Goal: Task Accomplishment & Management: Manage account settings

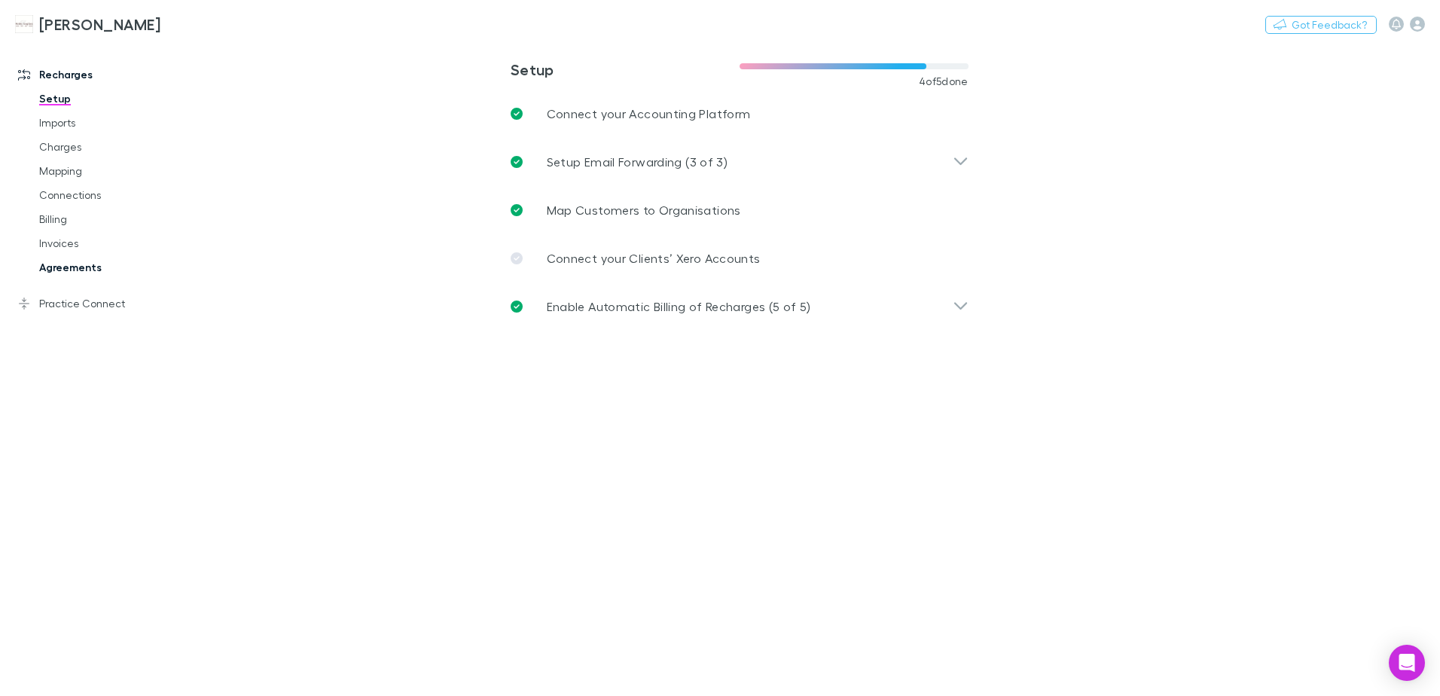
click at [55, 264] on link "Agreements" at bounding box center [113, 267] width 179 height 24
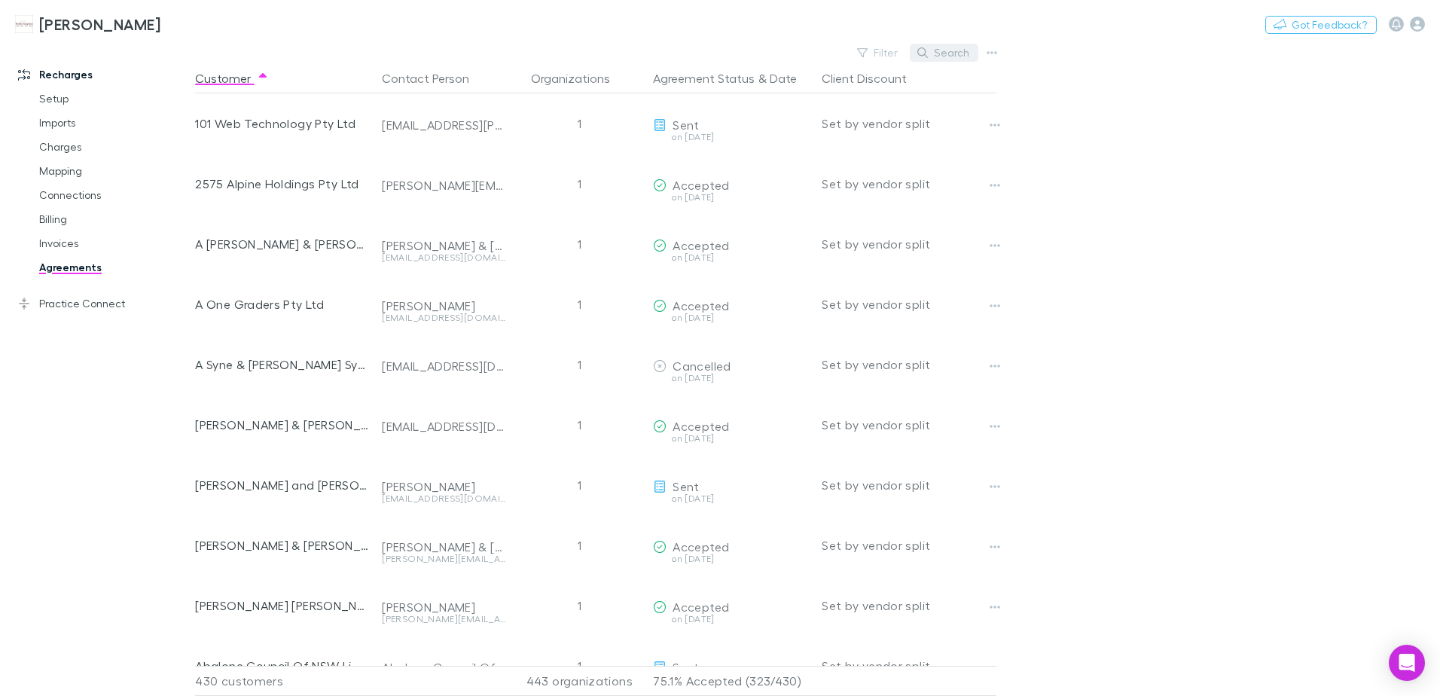
click at [926, 55] on icon "button" at bounding box center [922, 52] width 11 height 11
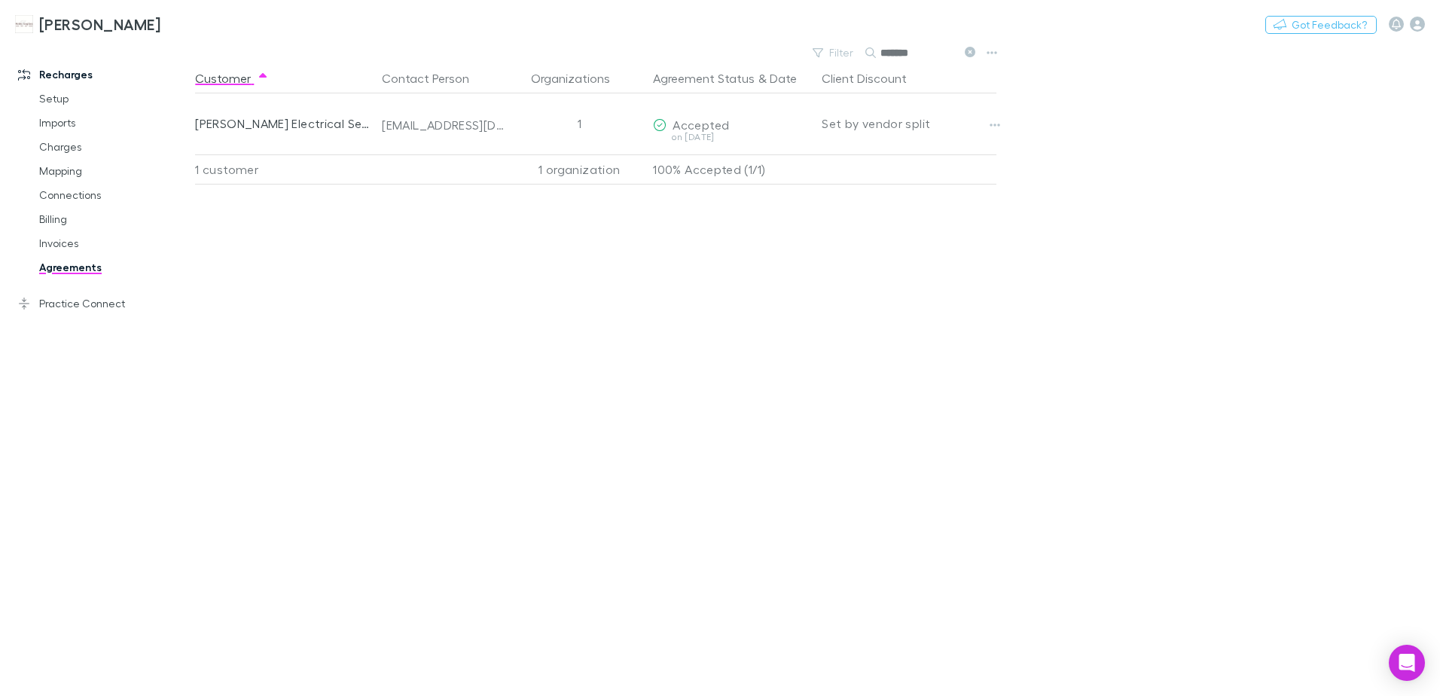
type input "*******"
click at [67, 242] on link "Invoices" at bounding box center [113, 243] width 179 height 24
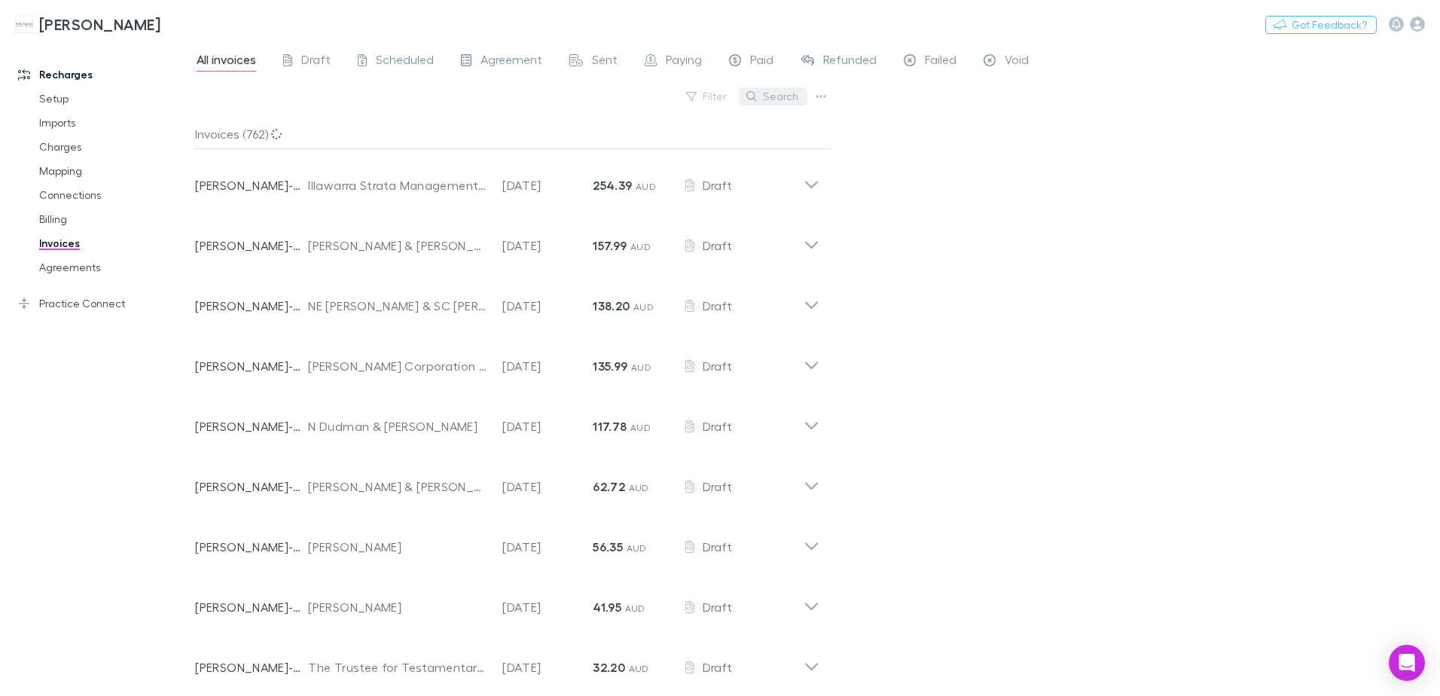
click at [769, 99] on button "Search" at bounding box center [773, 96] width 69 height 18
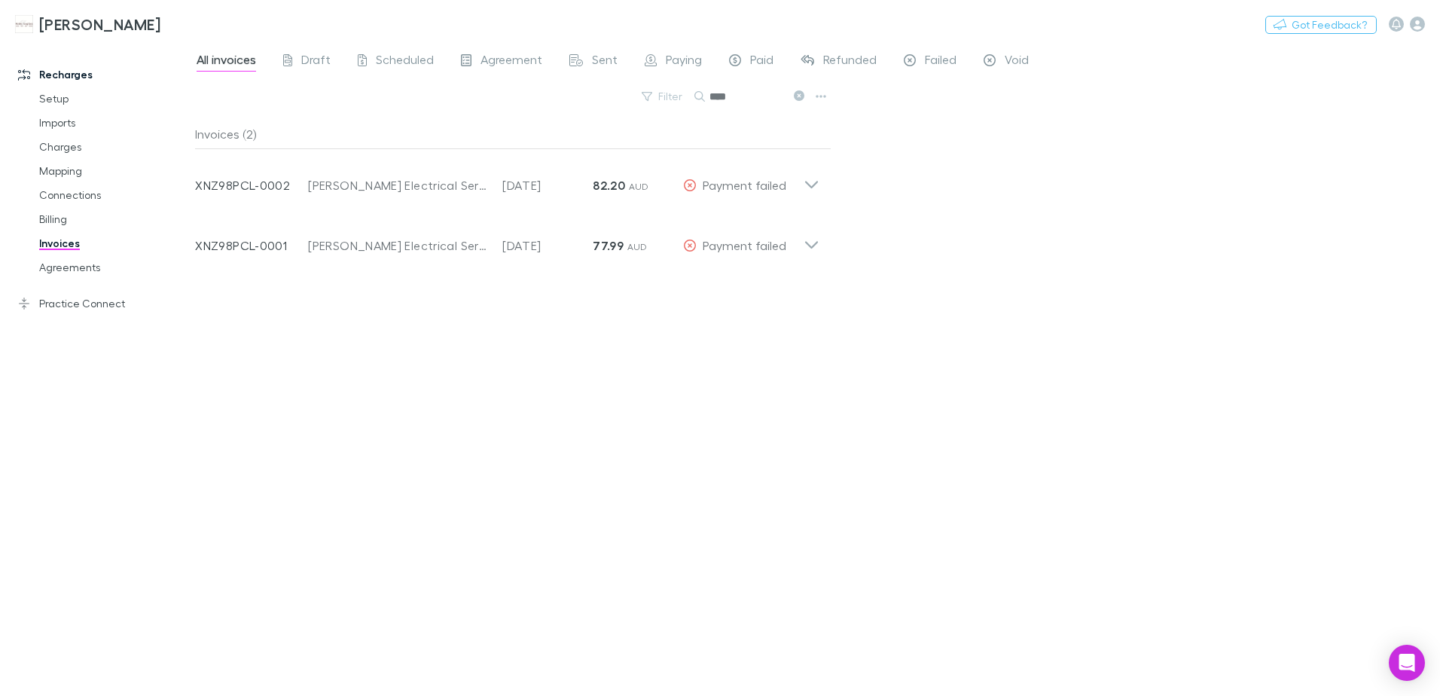
type input "****"
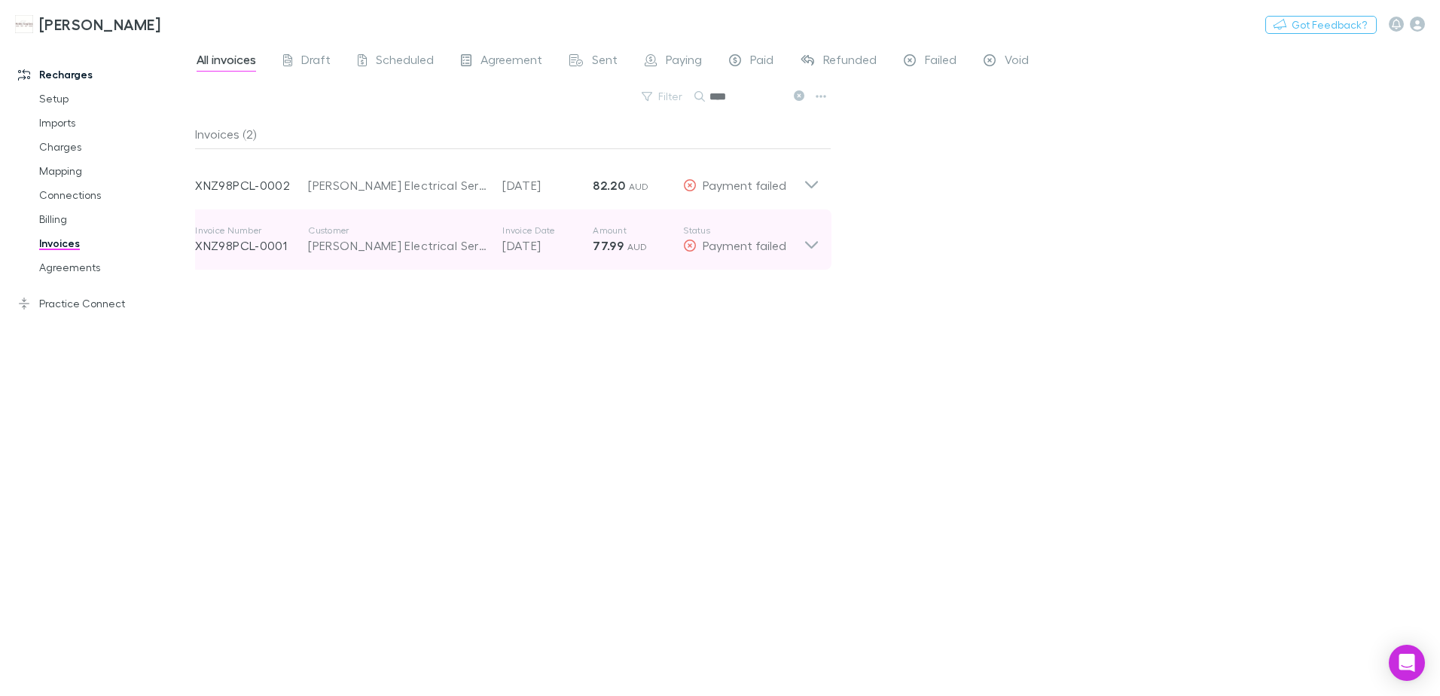
click at [815, 257] on div "Invoice Number XNZ98PCL-0001 Customer [PERSON_NAME] Electrical Services Pty Ltd…" at bounding box center [507, 239] width 648 height 60
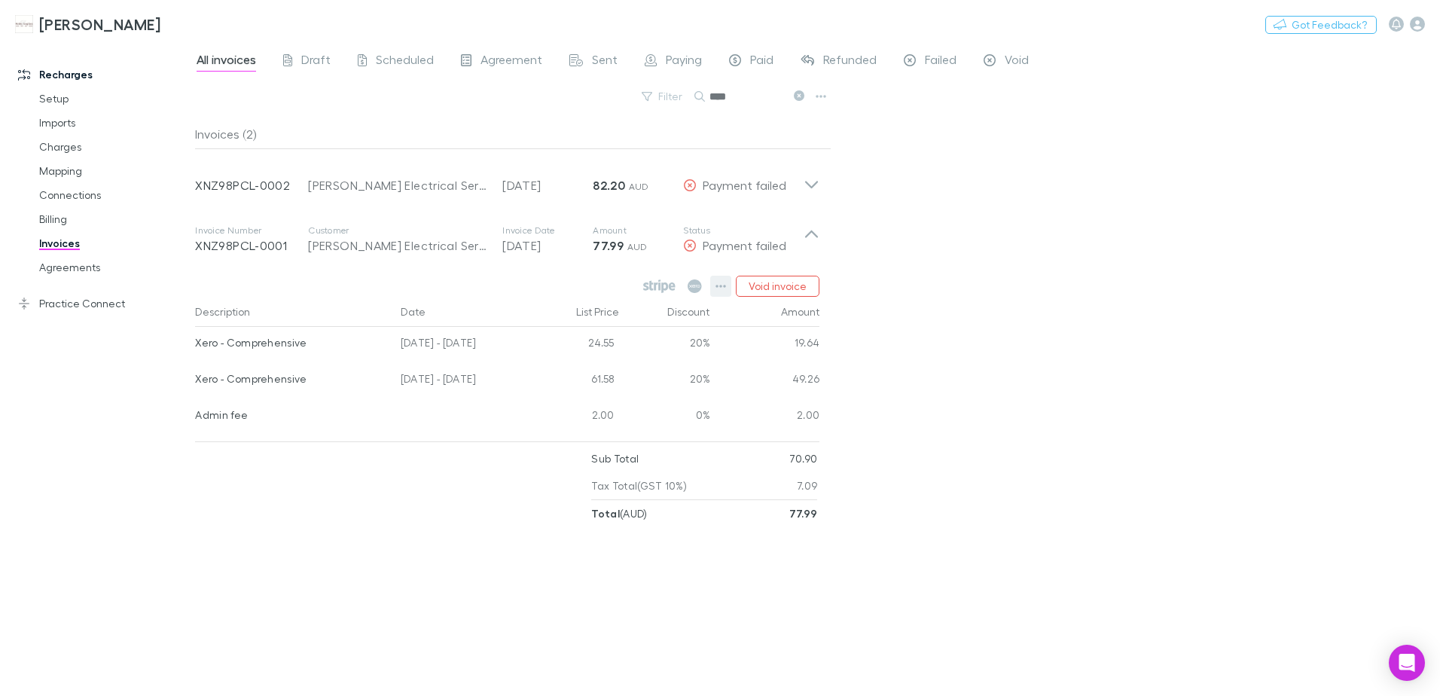
click at [721, 288] on icon "button" at bounding box center [720, 286] width 11 height 12
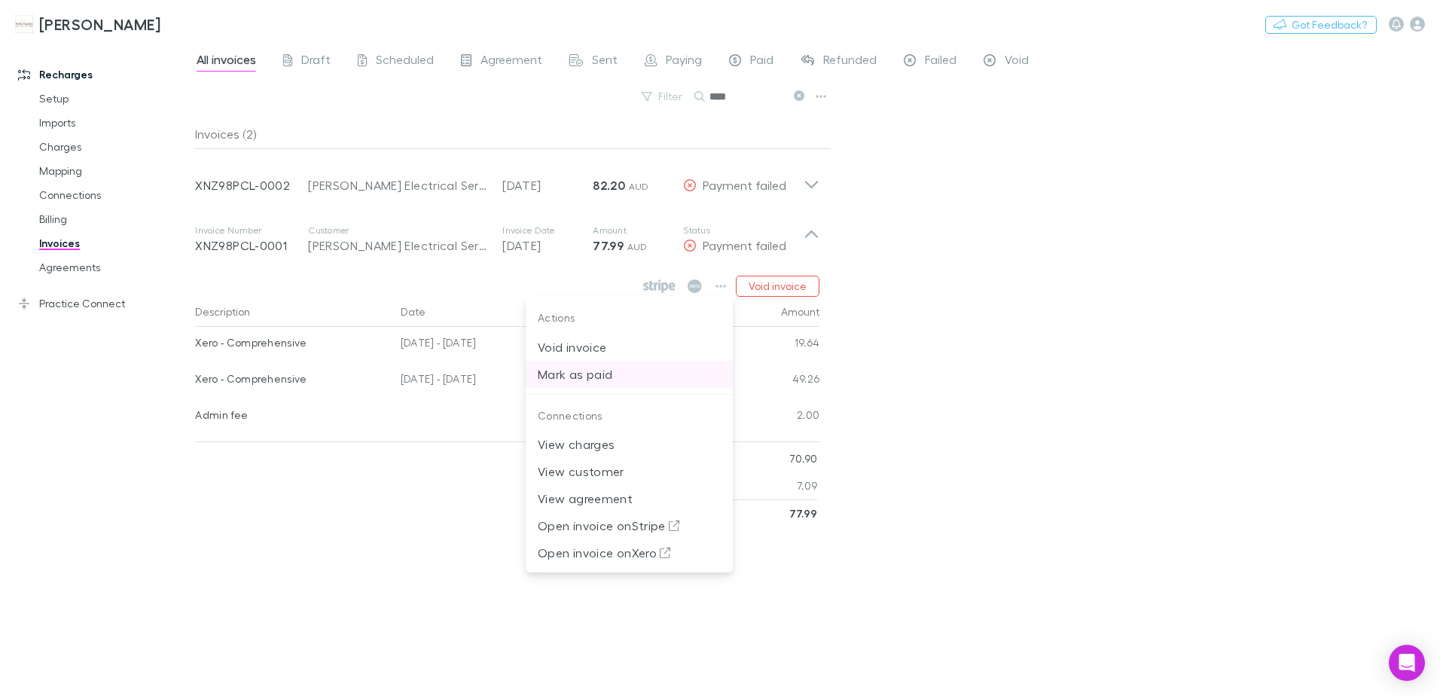
click at [587, 380] on p "Mark as paid" at bounding box center [629, 374] width 183 height 18
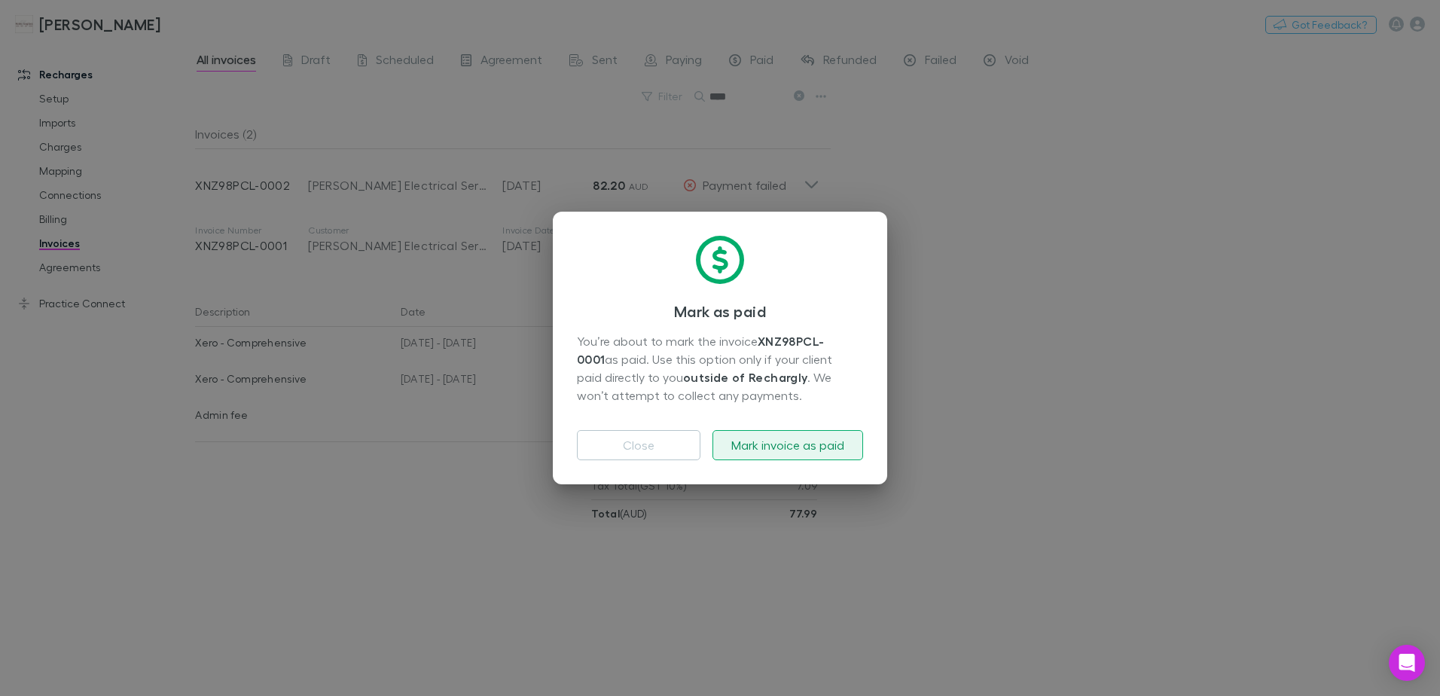
click at [803, 442] on button "Mark invoice as paid" at bounding box center [787, 445] width 151 height 30
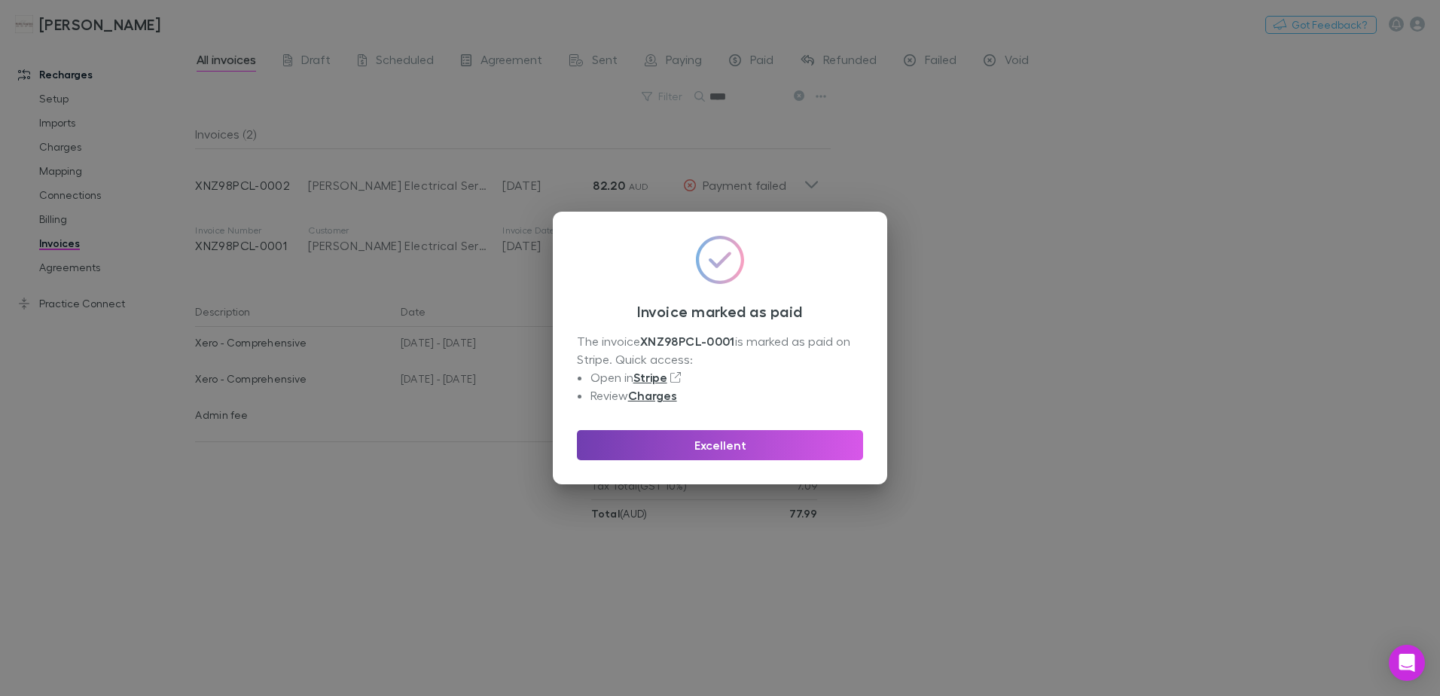
click at [775, 447] on button "Excellent" at bounding box center [720, 445] width 286 height 30
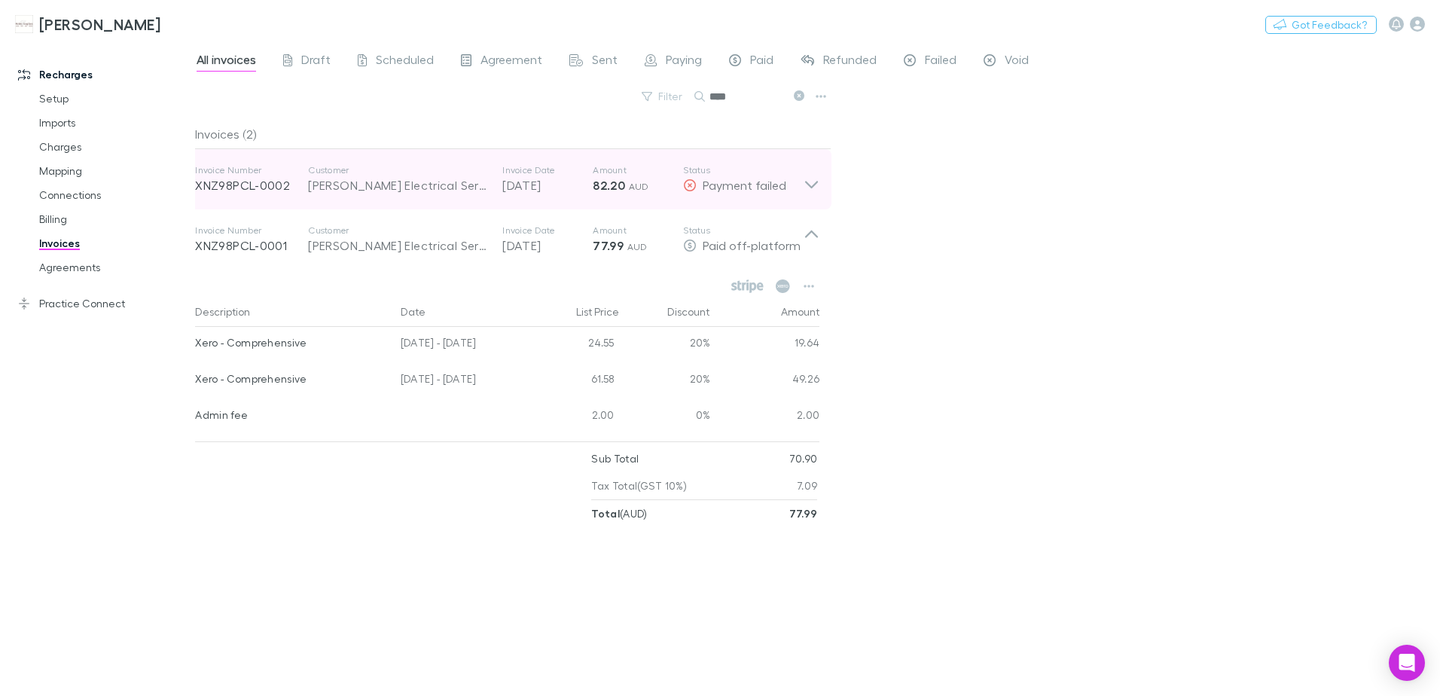
click at [655, 181] on p "82.20 AUD" at bounding box center [638, 185] width 90 height 18
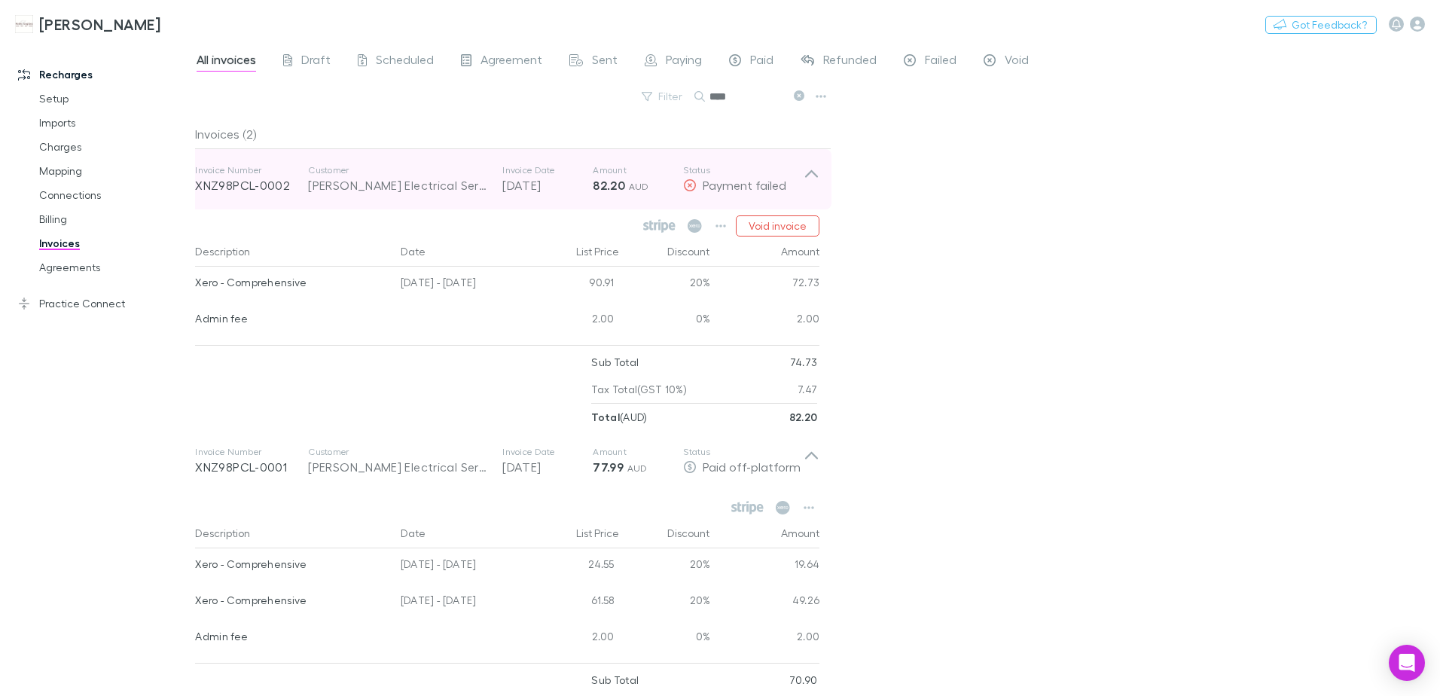
click at [675, 185] on p "82.20 AUD" at bounding box center [638, 185] width 90 height 18
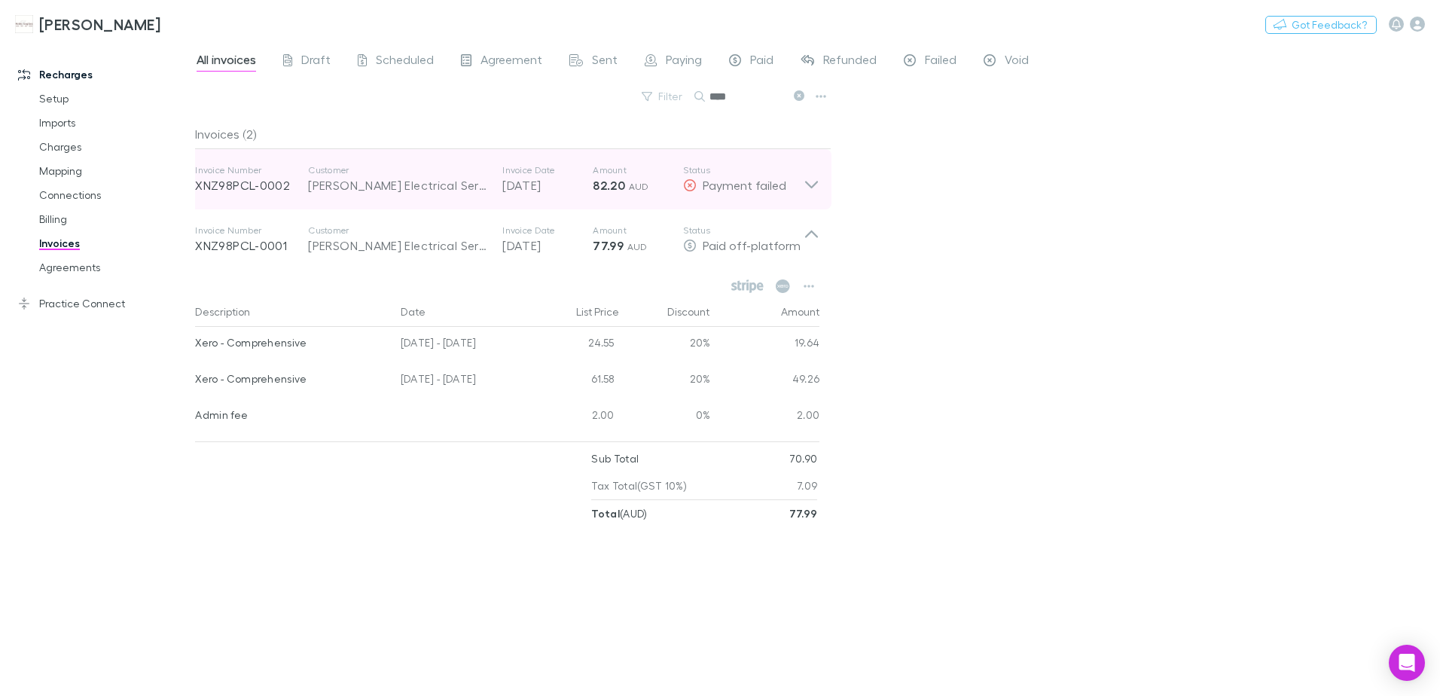
click at [817, 197] on div "Invoice Number XNZ98PCL-0002 Customer [PERSON_NAME] Electrical Services Pty Ltd…" at bounding box center [507, 179] width 648 height 60
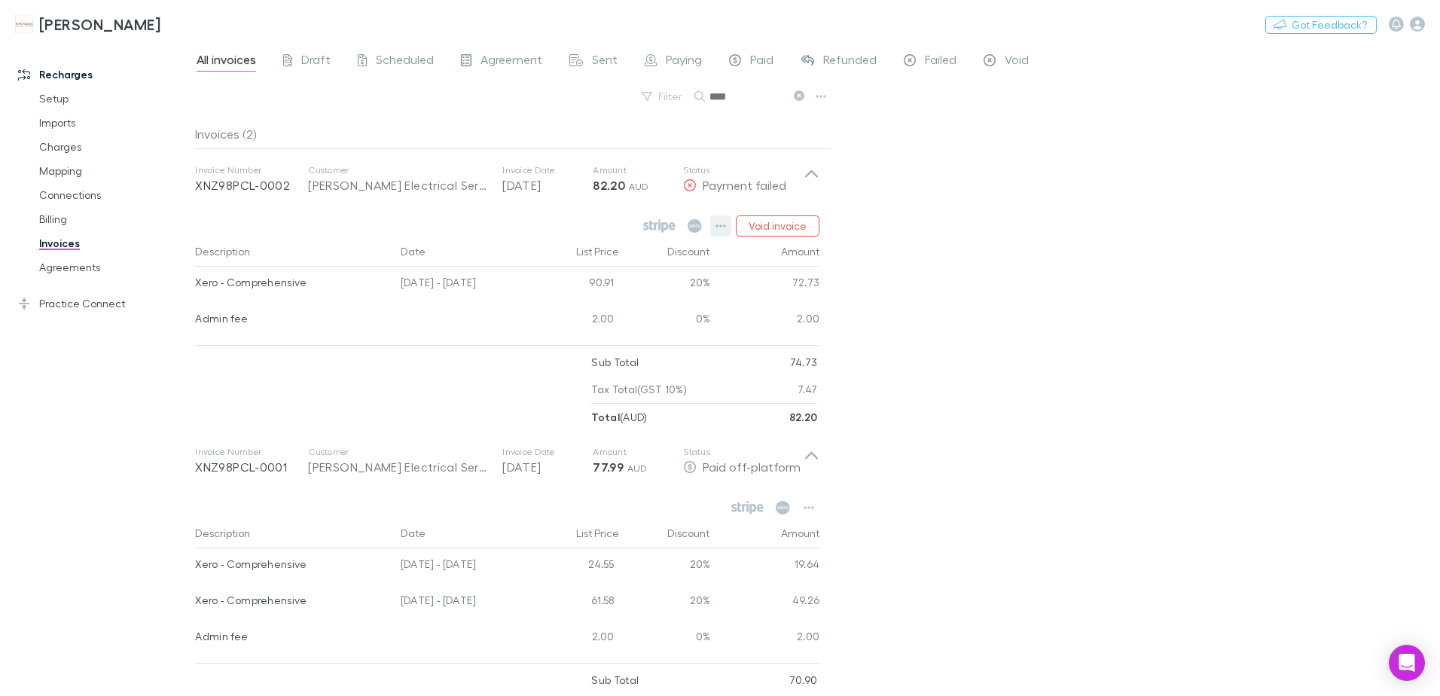
click at [714, 229] on button "button" at bounding box center [720, 225] width 21 height 21
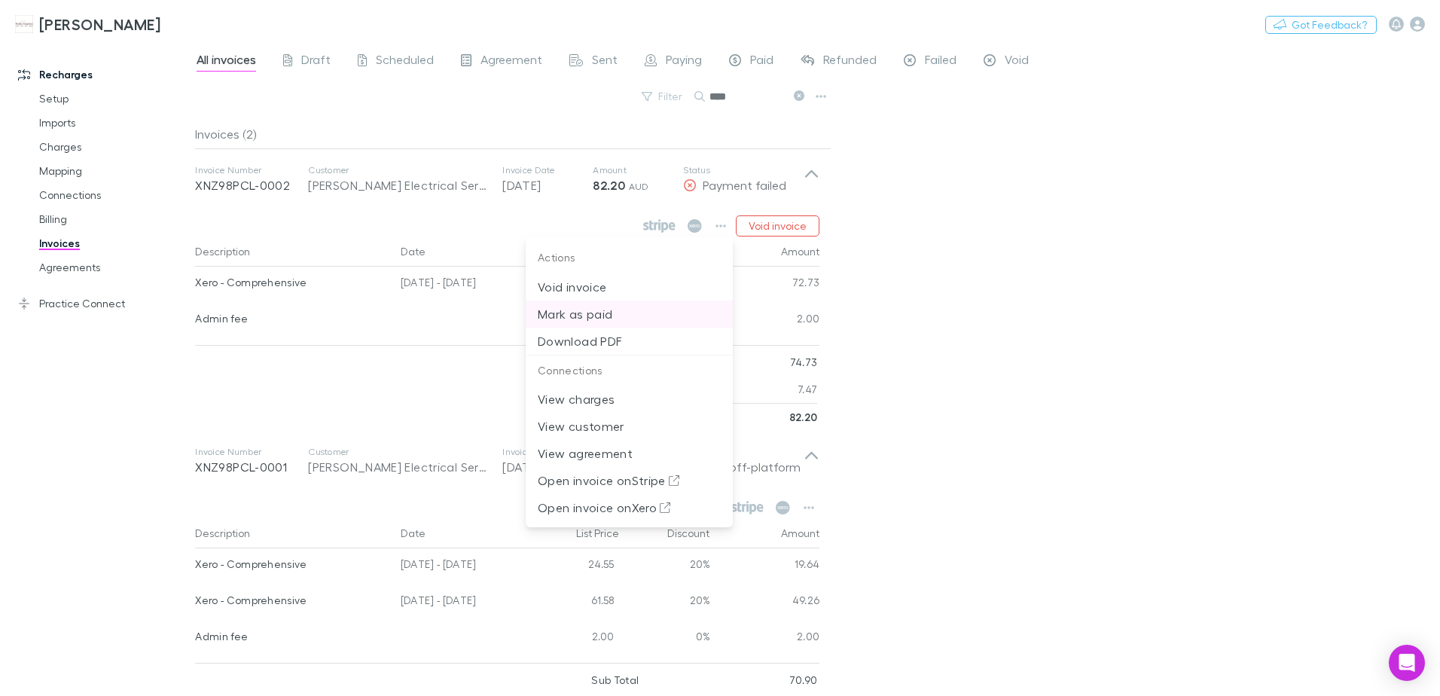
click at [605, 316] on p "Mark as paid" at bounding box center [629, 314] width 183 height 18
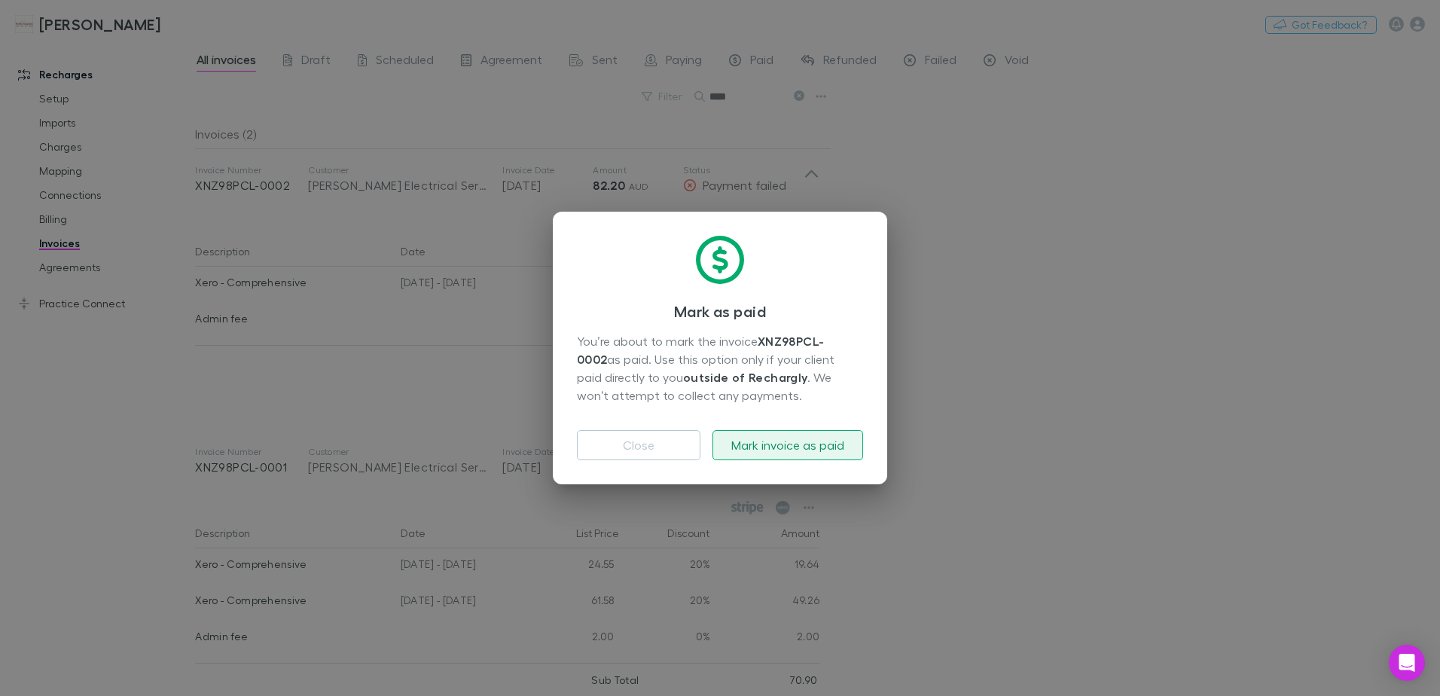
click at [764, 446] on button "Mark invoice as paid" at bounding box center [787, 445] width 151 height 30
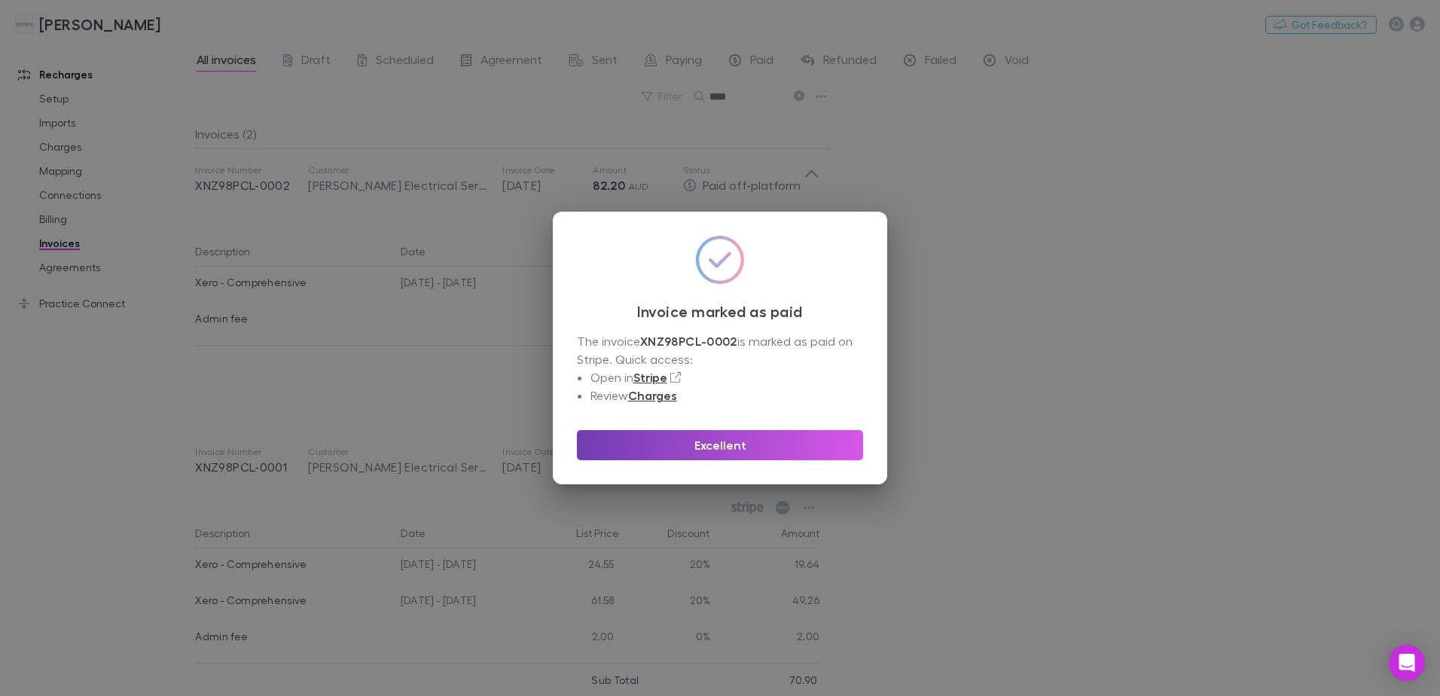
click at [771, 434] on button "Excellent" at bounding box center [720, 445] width 286 height 30
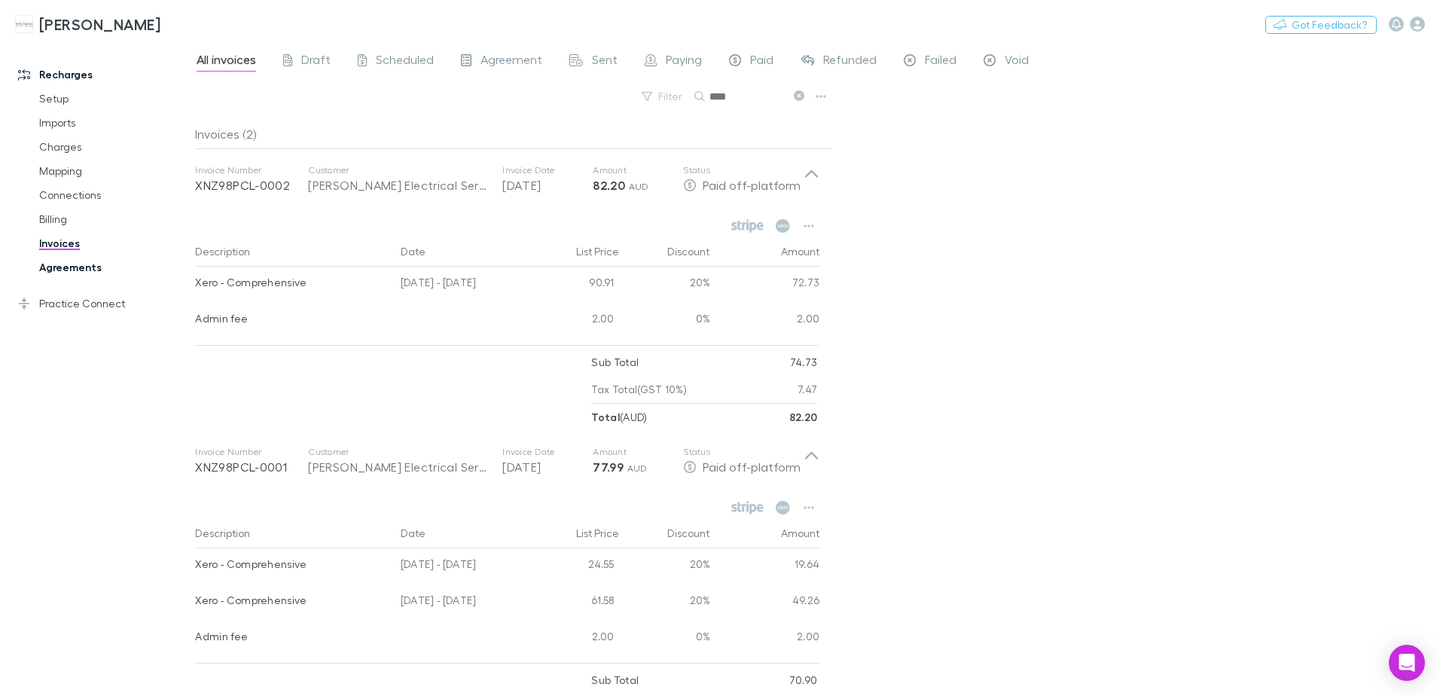
click at [64, 272] on link "Agreements" at bounding box center [113, 267] width 179 height 24
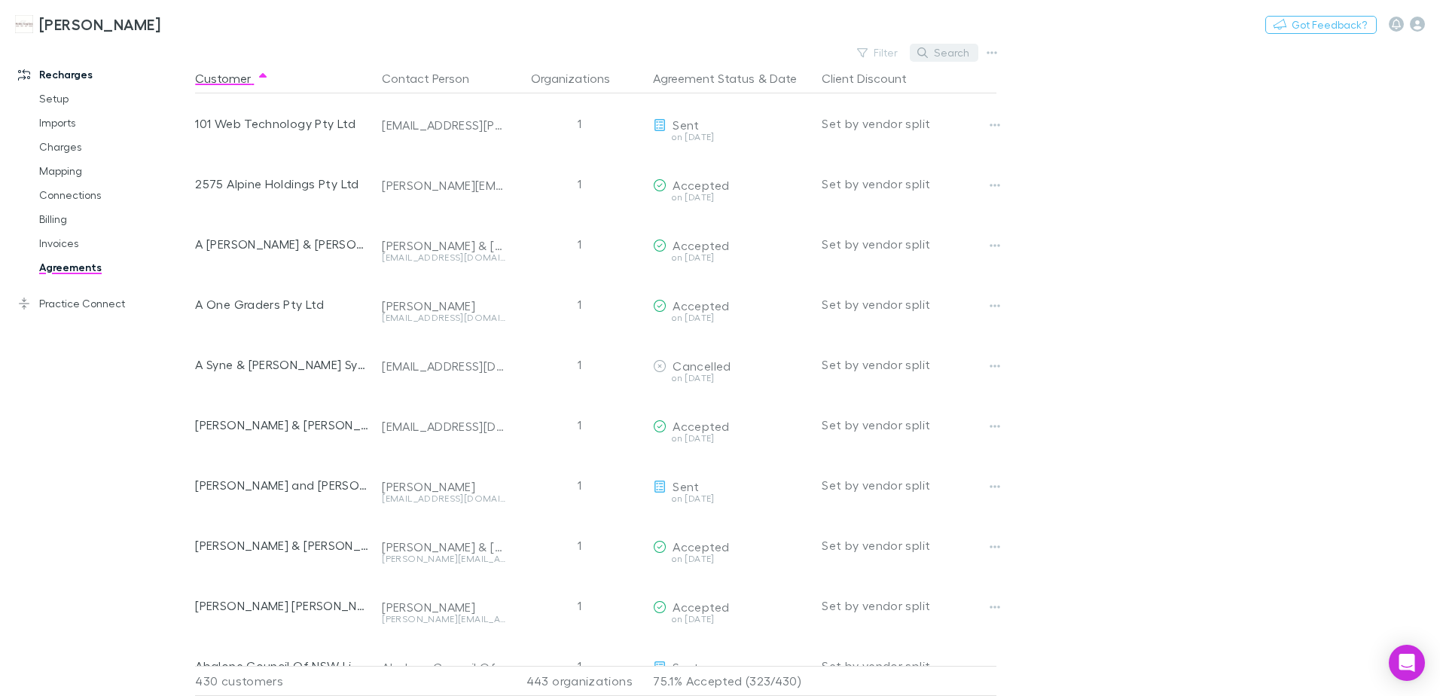
click at [942, 44] on button "Search" at bounding box center [944, 53] width 69 height 18
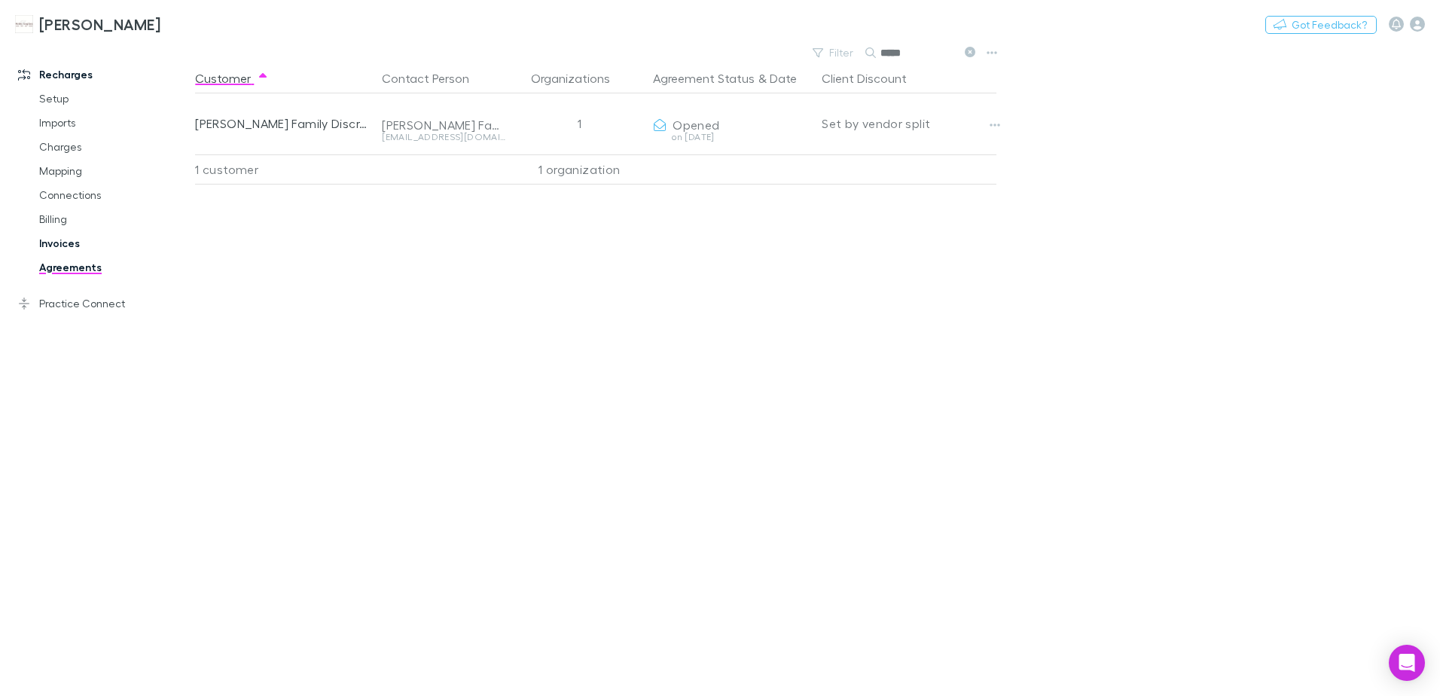
type input "*****"
click at [66, 236] on link "Invoices" at bounding box center [113, 243] width 179 height 24
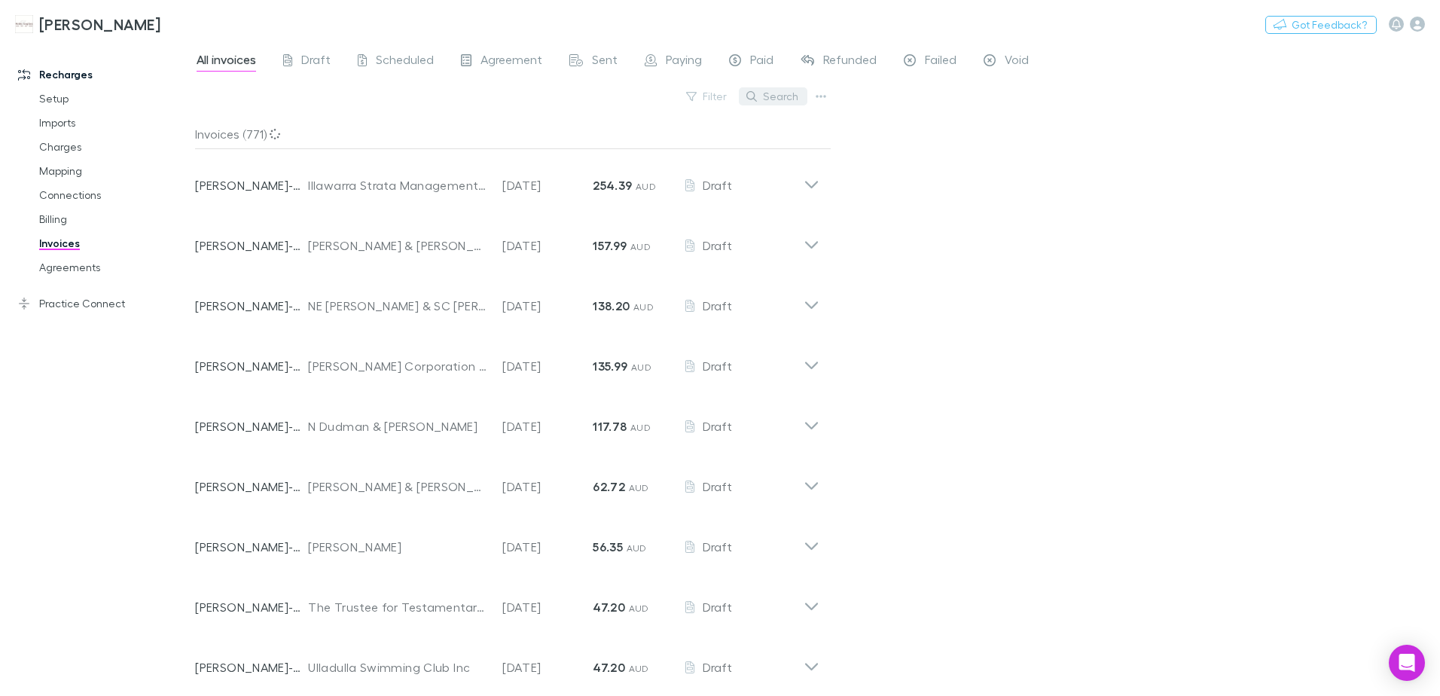
click at [785, 99] on button "Search" at bounding box center [773, 96] width 69 height 18
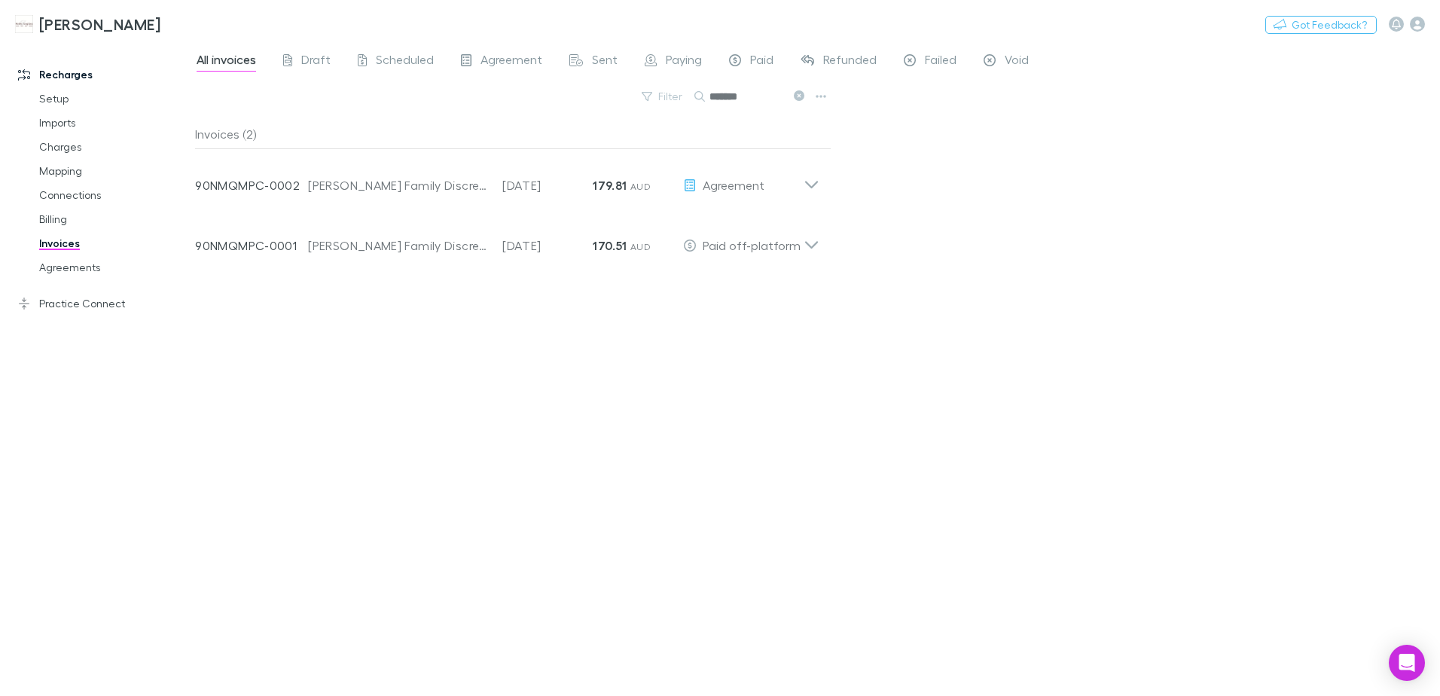
type input "*******"
